Goal: Information Seeking & Learning: Learn about a topic

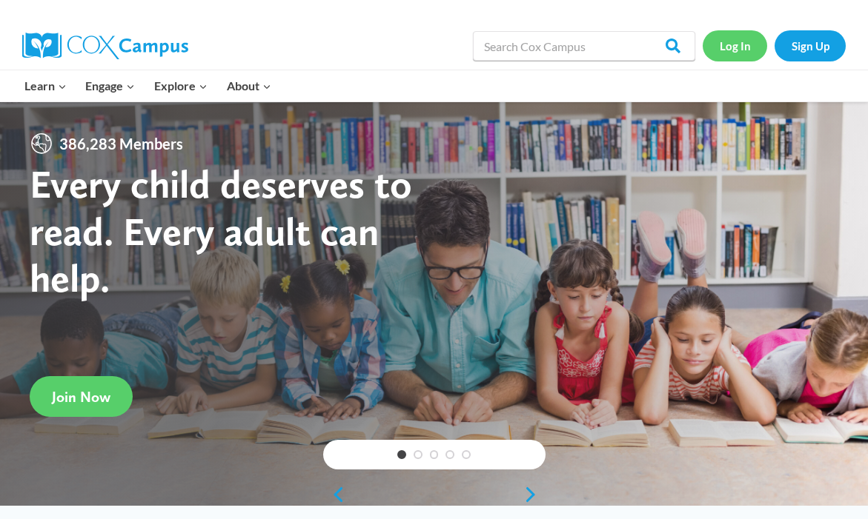
click at [734, 51] on link "Log In" at bounding box center [734, 45] width 64 height 30
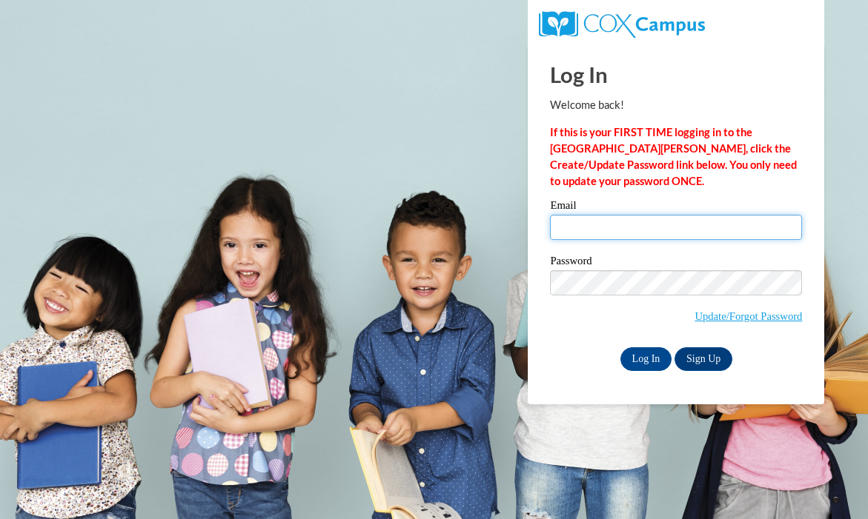
click at [651, 233] on input "Email" at bounding box center [676, 227] width 252 height 25
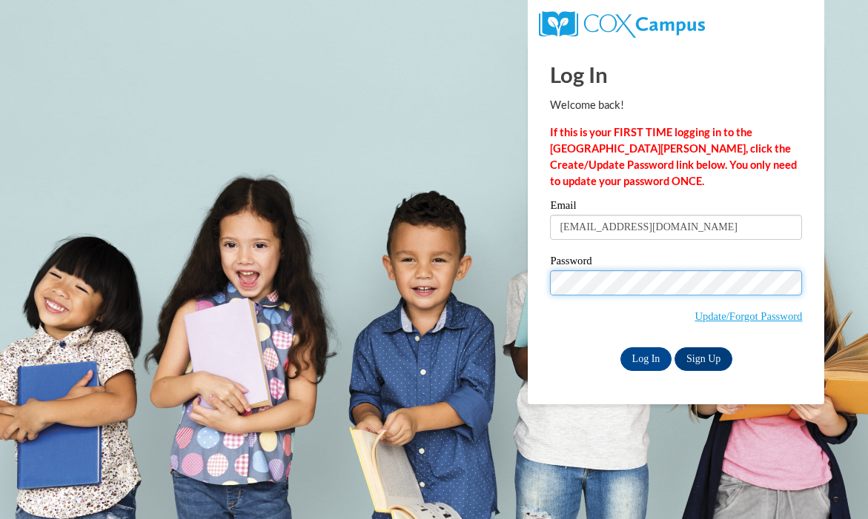
type input "arkantner@valdosta.edu"
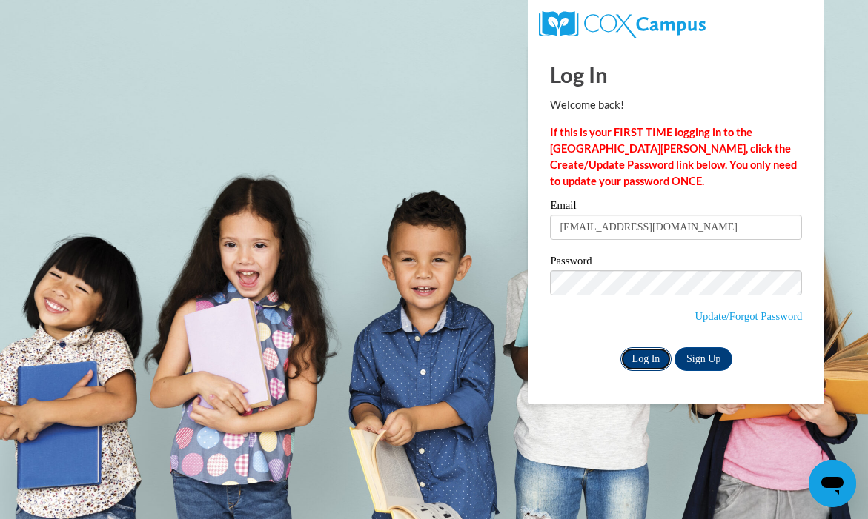
click at [650, 358] on input "Log In" at bounding box center [646, 359] width 52 height 24
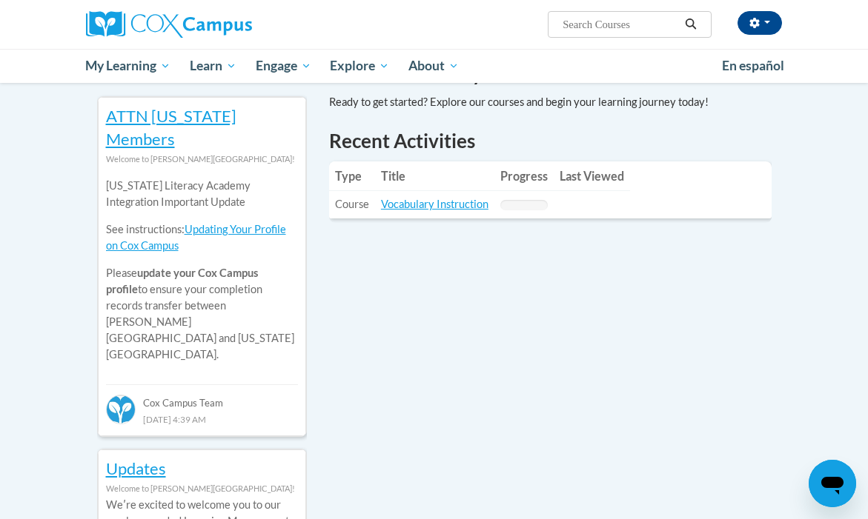
scroll to position [473, 0]
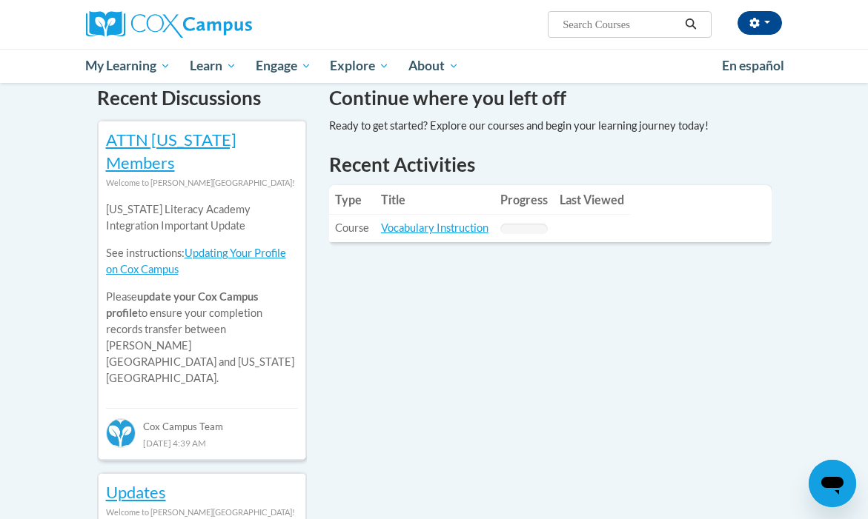
click at [599, 23] on input "Search..." at bounding box center [620, 25] width 119 height 18
type input "vocabulary"
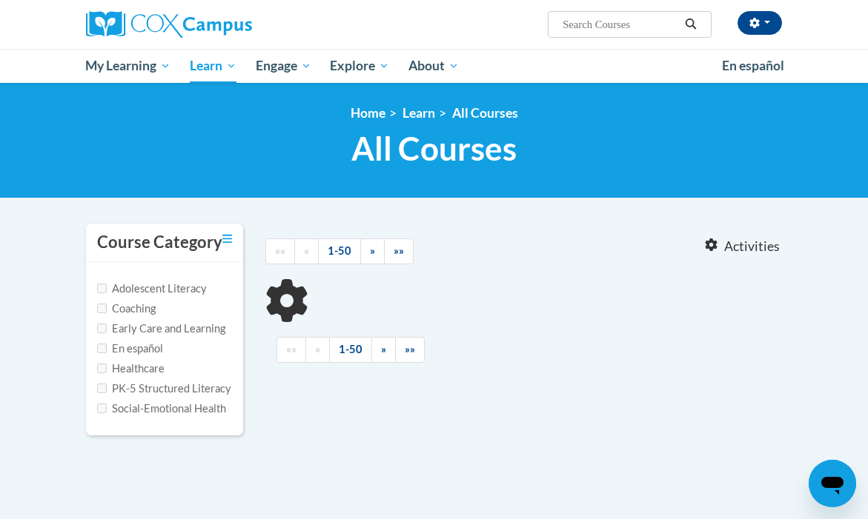
type input "vocabulary"
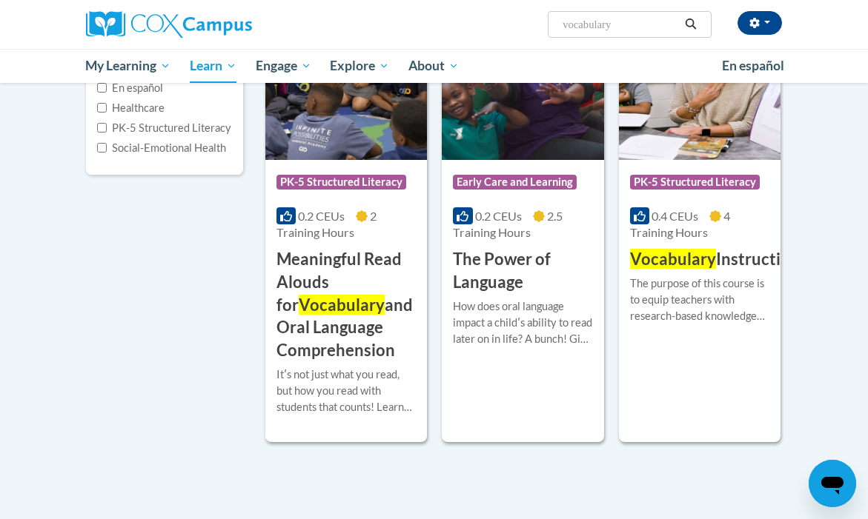
scroll to position [259, 0]
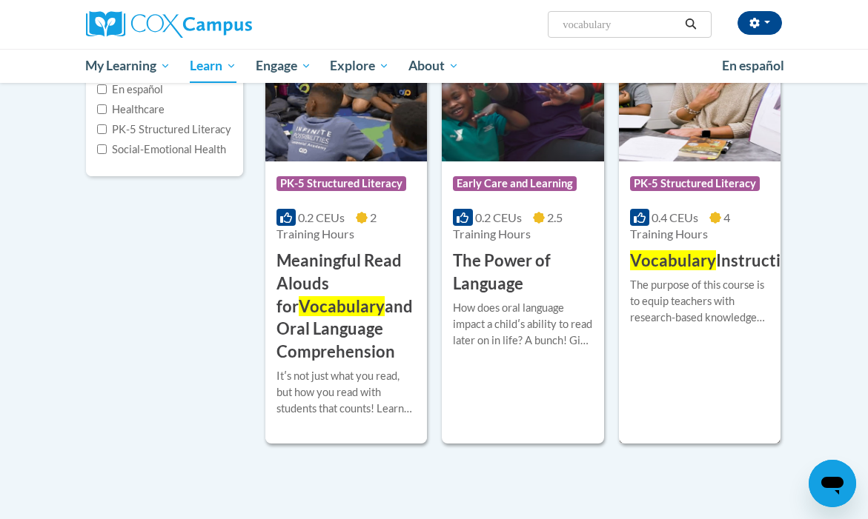
click at [734, 156] on img at bounding box center [700, 85] width 162 height 151
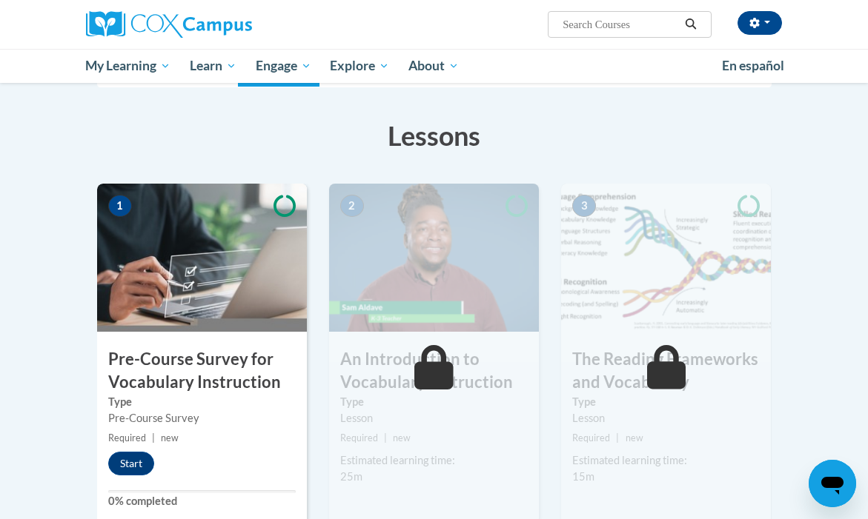
scroll to position [273, 0]
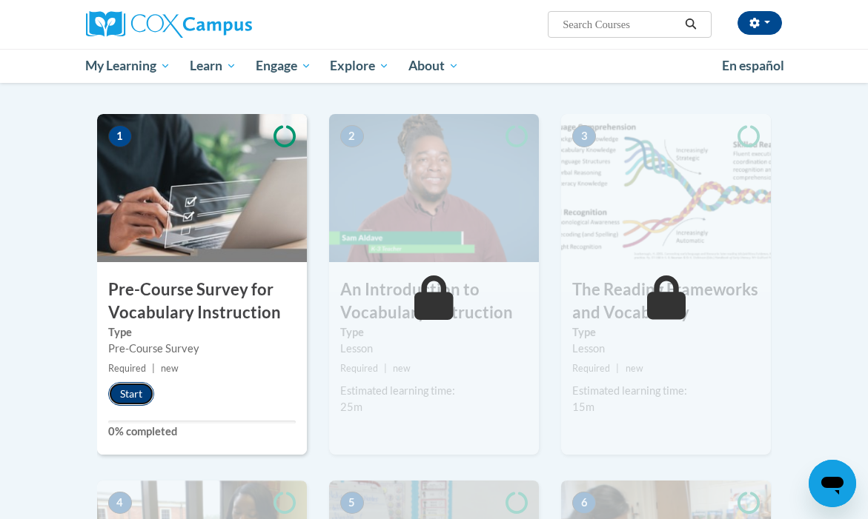
click at [128, 404] on button "Start" at bounding box center [131, 394] width 46 height 24
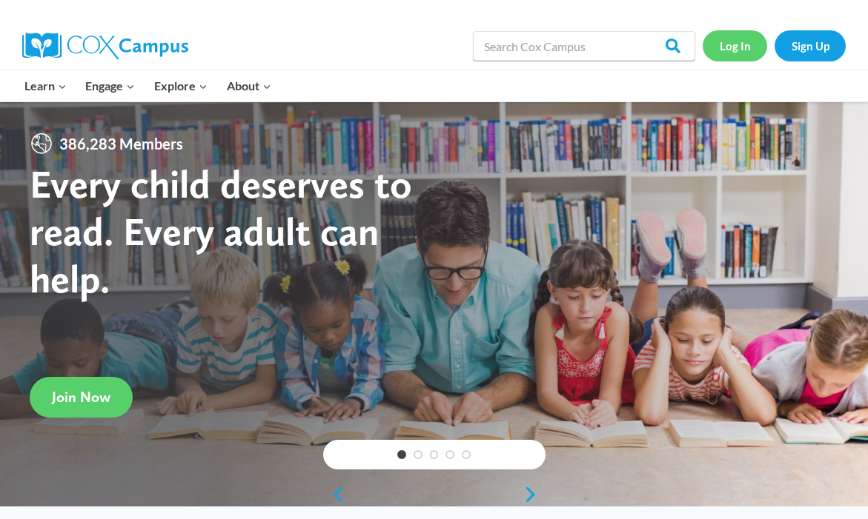
click at [745, 38] on link "Log In" at bounding box center [734, 45] width 64 height 30
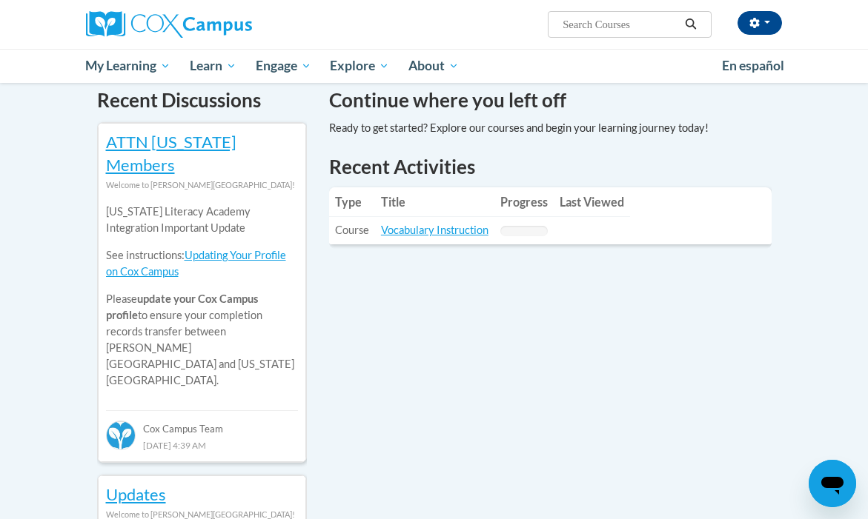
scroll to position [477, 0]
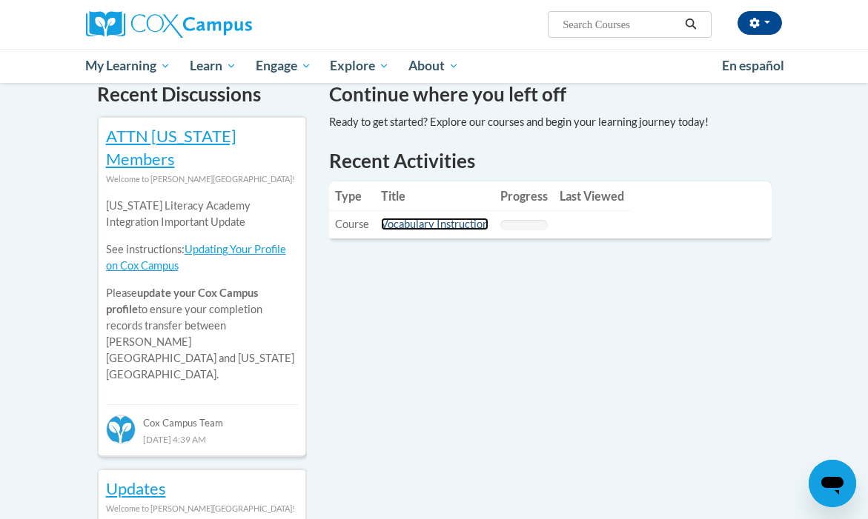
click at [447, 218] on link "Vocabulary Instruction" at bounding box center [434, 224] width 107 height 13
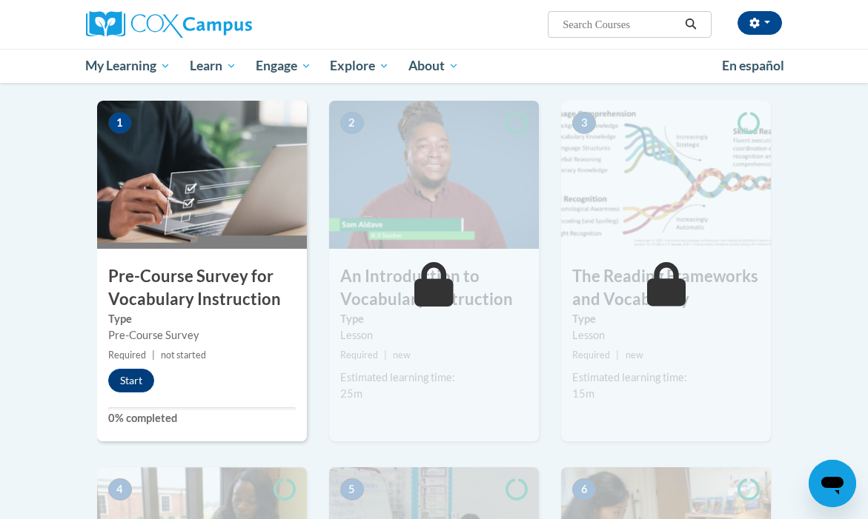
scroll to position [289, 0]
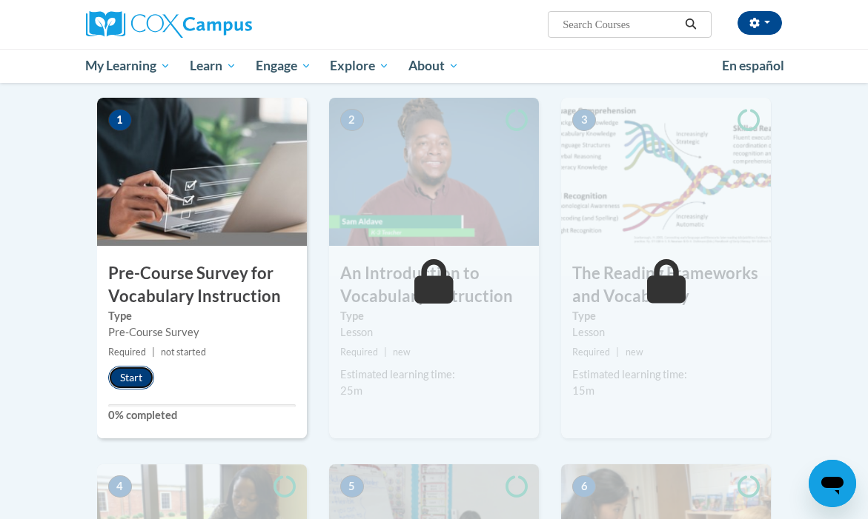
click at [132, 385] on button "Start" at bounding box center [131, 378] width 46 height 24
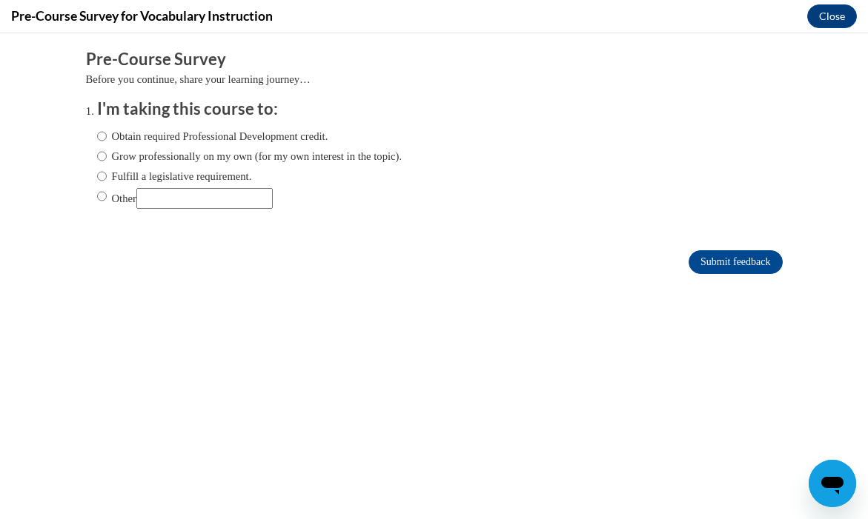
scroll to position [0, 0]
click at [177, 203] on input "Other" at bounding box center [204, 198] width 136 height 21
type input "Assignment for Class"
click at [125, 196] on label "Other" at bounding box center [185, 198] width 176 height 21
click at [107, 196] on input "Other" at bounding box center [102, 196] width 10 height 16
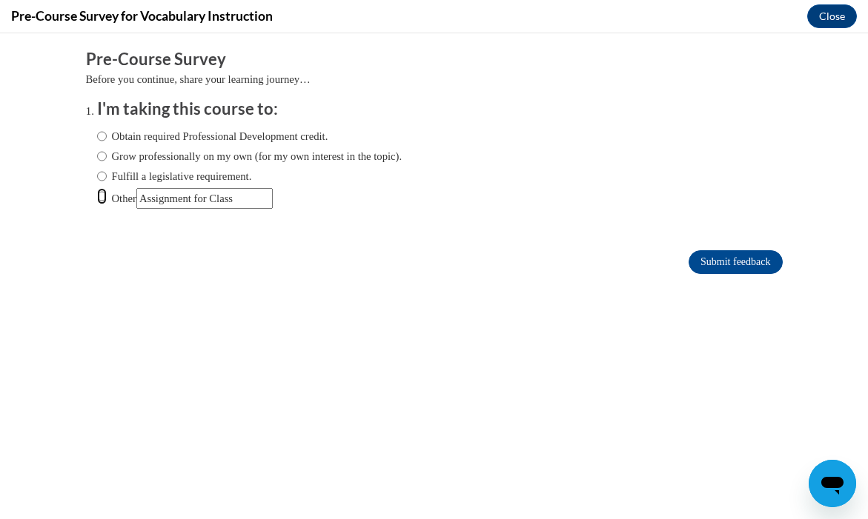
radio input "true"
click at [749, 264] on input "Submit feedback" at bounding box center [734, 262] width 93 height 24
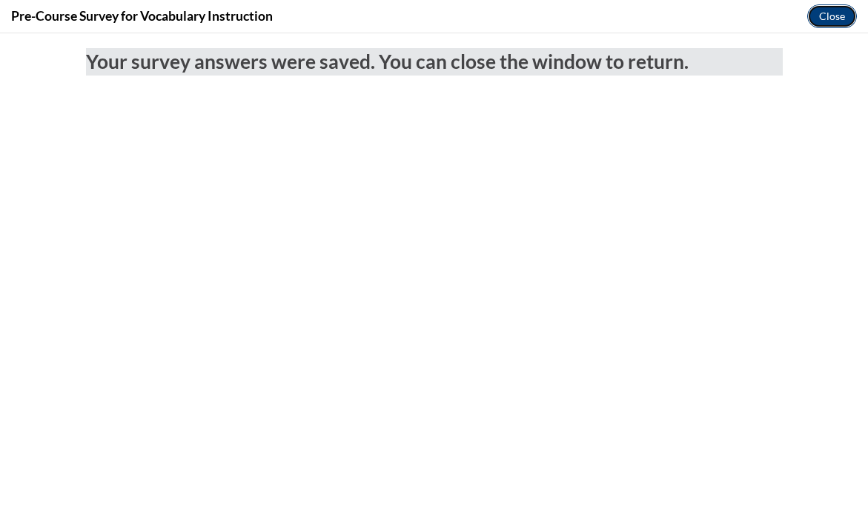
click at [826, 16] on button "Close" at bounding box center [832, 16] width 50 height 24
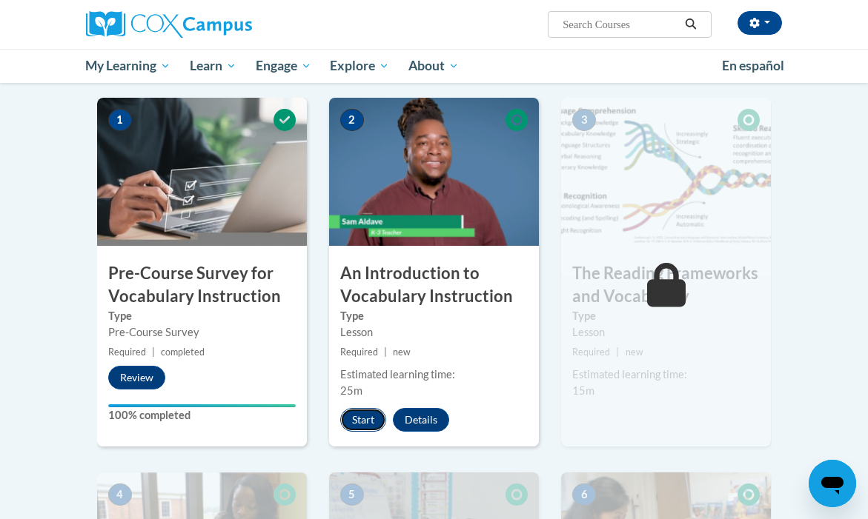
click at [373, 415] on button "Start" at bounding box center [363, 420] width 46 height 24
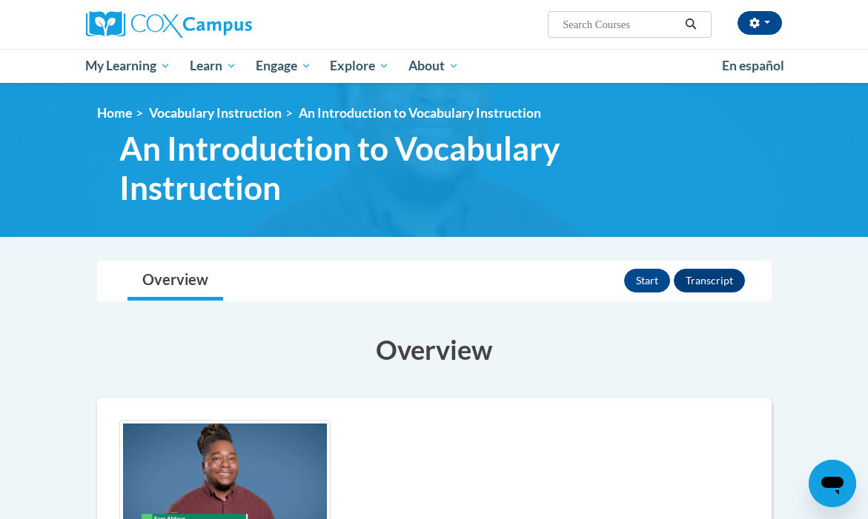
scroll to position [9, 0]
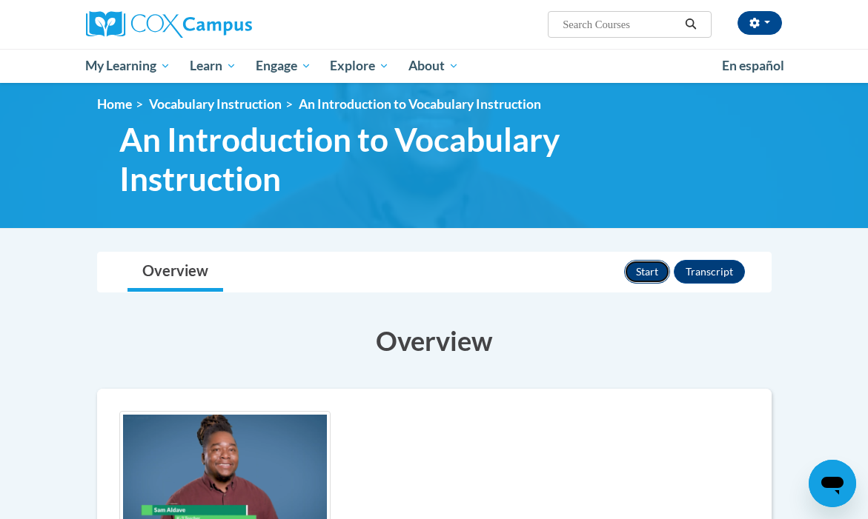
click at [633, 268] on button "Start" at bounding box center [647, 272] width 46 height 24
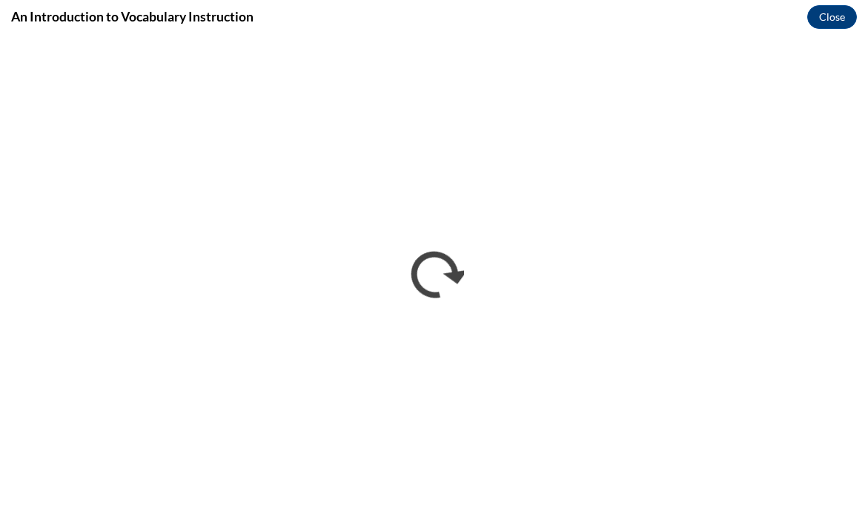
scroll to position [0, 0]
